Goal: Task Accomplishment & Management: Complete application form

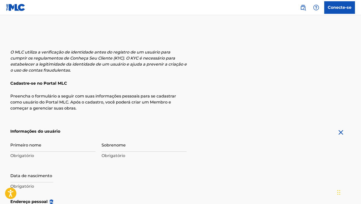
click at [29, 138] on input "Primeiro nome" at bounding box center [52, 145] width 85 height 14
type input "ZUCA"
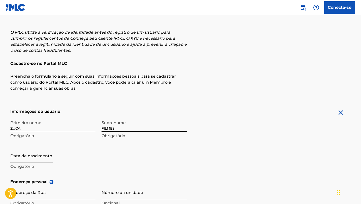
scroll to position [135, 0]
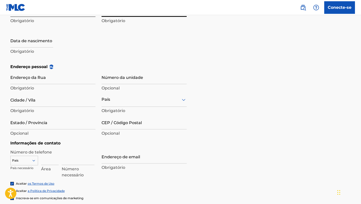
type input "FILMES"
click at [18, 39] on input "text" at bounding box center [31, 40] width 43 height 14
select select "7"
select select "2025"
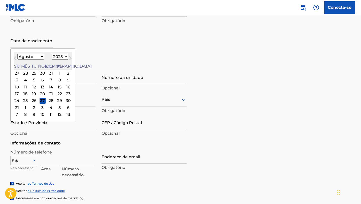
type input "[DATE]"
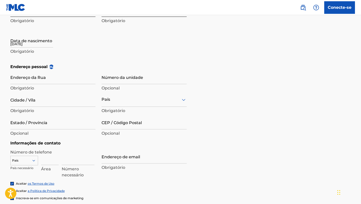
click at [129, 48] on div "Primeiro nome ZUCA Obrigatório Sobrenome FILMES Obrigatório Data de nascimento …" at bounding box center [98, 33] width 176 height 61
click at [35, 79] on input "Endereço da Rua" at bounding box center [52, 77] width 85 height 14
type input "R"
type input "[GEOGRAPHIC_DATA]"
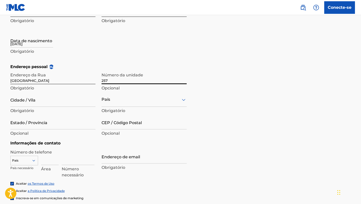
type input "257"
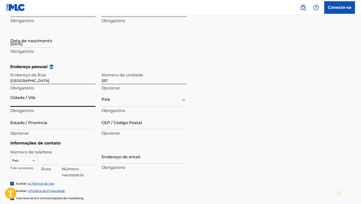
click at [29, 104] on input "Cidade / Vila" at bounding box center [52, 100] width 85 height 14
type input "SAO [PERSON_NAME]"
click at [144, 99] on div at bounding box center [143, 100] width 85 height 6
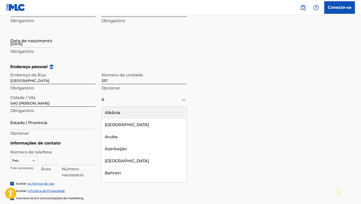
type input "BR"
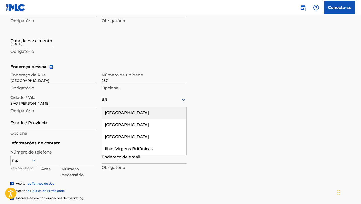
click at [105, 112] on font "[GEOGRAPHIC_DATA]" at bounding box center [127, 112] width 44 height 5
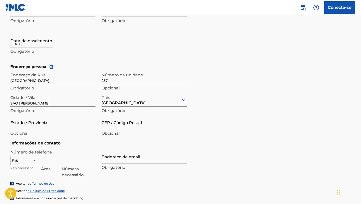
click at [43, 124] on input "Estado / Província" at bounding box center [52, 122] width 85 height 14
type input "[GEOGRAPHIC_DATA]"
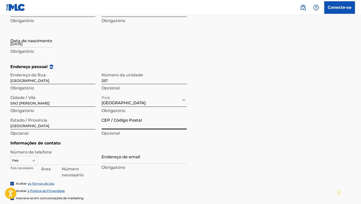
click at [120, 126] on input "CEP / Código Postal" at bounding box center [143, 122] width 85 height 14
type input "32920000"
click at [227, 137] on div "Endereço pessoal eu Endereço da [GEOGRAPHIC_DATA] Obrigatório Número da unidade…" at bounding box center [180, 102] width 340 height 76
click at [54, 162] on input at bounding box center [50, 158] width 18 height 14
type input "31"
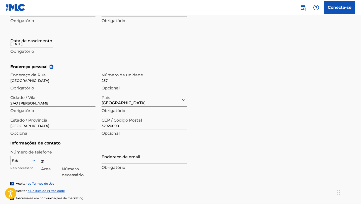
click at [65, 163] on input at bounding box center [78, 158] width 33 height 14
type input "999830247"
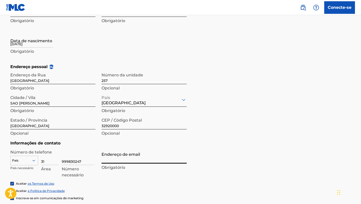
click at [123, 161] on input "Endereço de email" at bounding box center [143, 156] width 85 height 14
type input "[EMAIL_ADDRESS][DOMAIN_NAME]"
click at [237, 156] on form "Informações do usuário Primeiro nome ZUCA Obrigatório Sobrenome FILMES Obrigató…" at bounding box center [180, 106] width 340 height 226
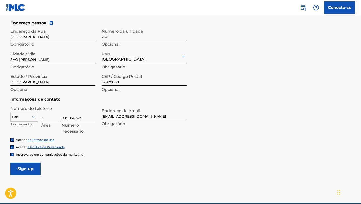
scroll to position [202, 0]
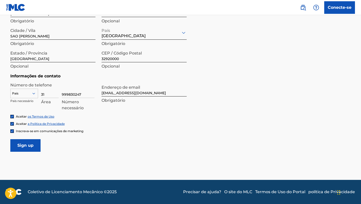
click at [26, 148] on input "Inscrever-se" at bounding box center [25, 145] width 30 height 13
click at [14, 92] on div at bounding box center [24, 94] width 27 height 6
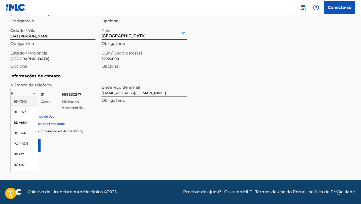
type input "BR"
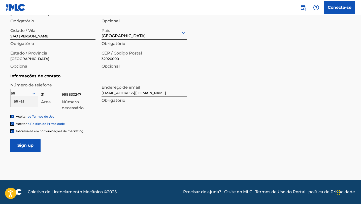
click at [25, 99] on div "BR +55" at bounding box center [24, 101] width 27 height 11
click at [18, 148] on input "Inscrever-se" at bounding box center [25, 145] width 30 height 13
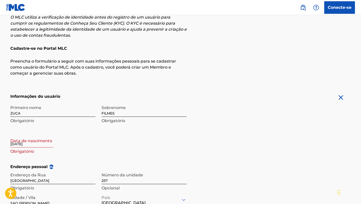
scroll to position [94, 0]
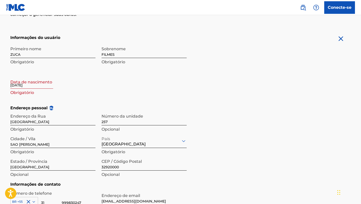
click at [31, 78] on input "[DATE]" at bounding box center [31, 81] width 43 height 14
select select "7"
select select "2025"
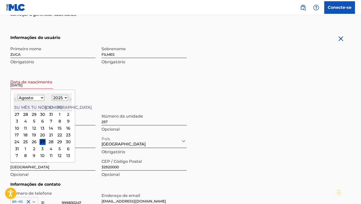
click at [17, 98] on button "[PERSON_NAME]" at bounding box center [15, 101] width 8 height 8
select select "6"
click at [53, 98] on select "1899 1900 1901 1902 1903 1904 1905 1906 1907 1908 1909 1910 1911 1912 1913 1914…" at bounding box center [60, 98] width 16 height 6
select select "1995"
click at [34, 97] on select "Janeiro Fevereiro Marchar abril Poderia Junho Julho Agosto Setembro outubro nov…" at bounding box center [30, 98] width 27 height 6
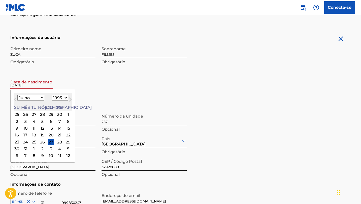
select select "1"
click at [17, 121] on div "5" at bounding box center [17, 121] width 6 height 6
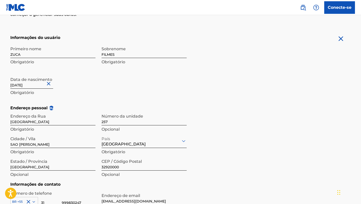
click at [259, 130] on div "Endereço pessoal eu Endereço da [GEOGRAPHIC_DATA] Obrigatório Número da unidade…" at bounding box center [180, 143] width 340 height 76
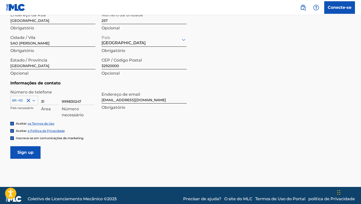
click at [20, 150] on input "Inscrever-se" at bounding box center [25, 152] width 30 height 13
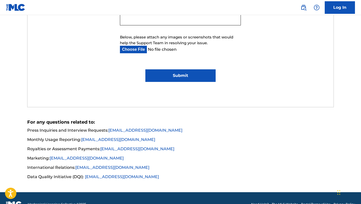
scroll to position [337, 0]
